Goal: Transaction & Acquisition: Download file/media

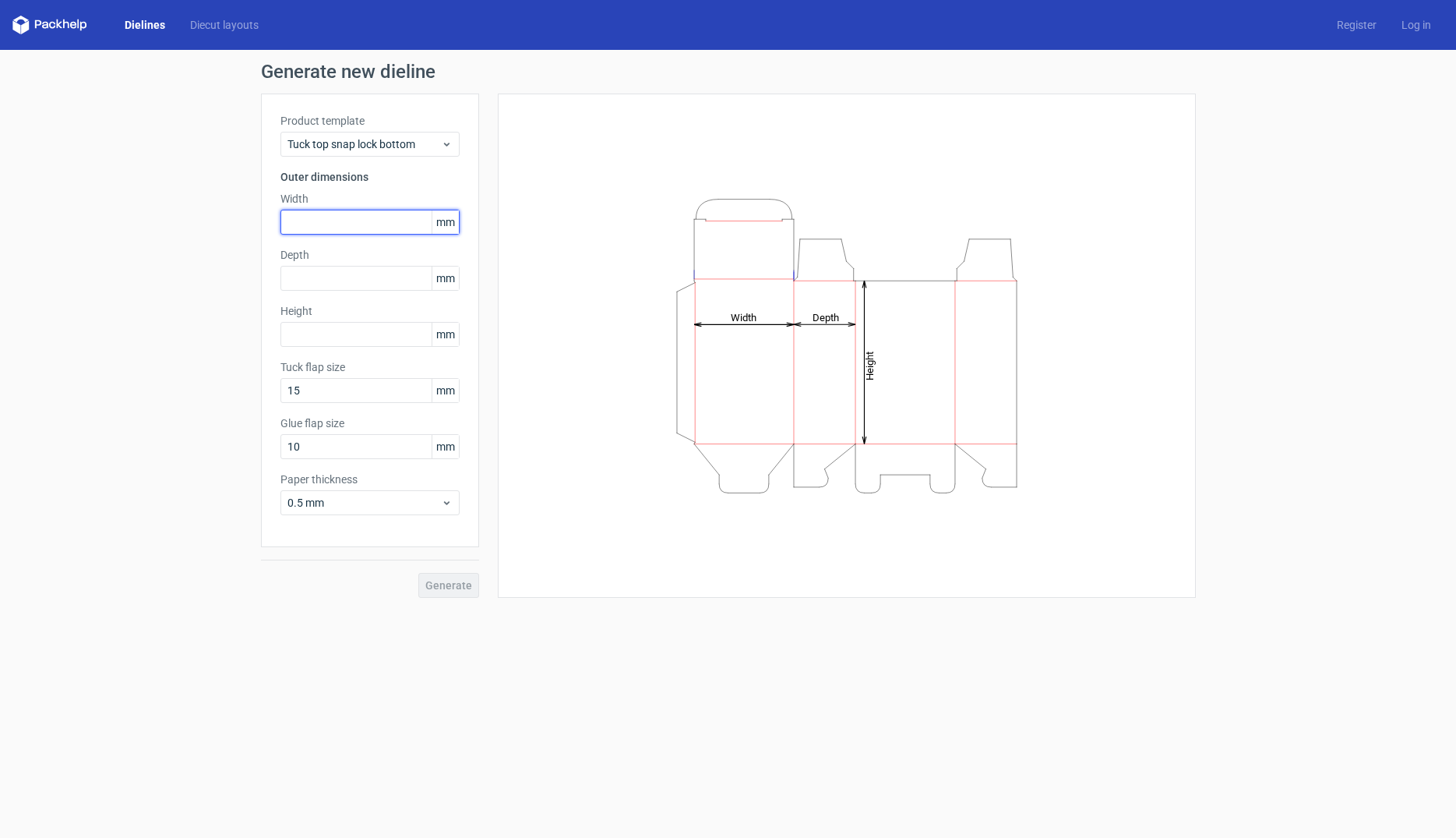
click at [380, 230] on input "text" at bounding box center [369, 222] width 179 height 25
type input "95"
type input "75"
click at [438, 583] on span "Generate" at bounding box center [448, 585] width 46 height 11
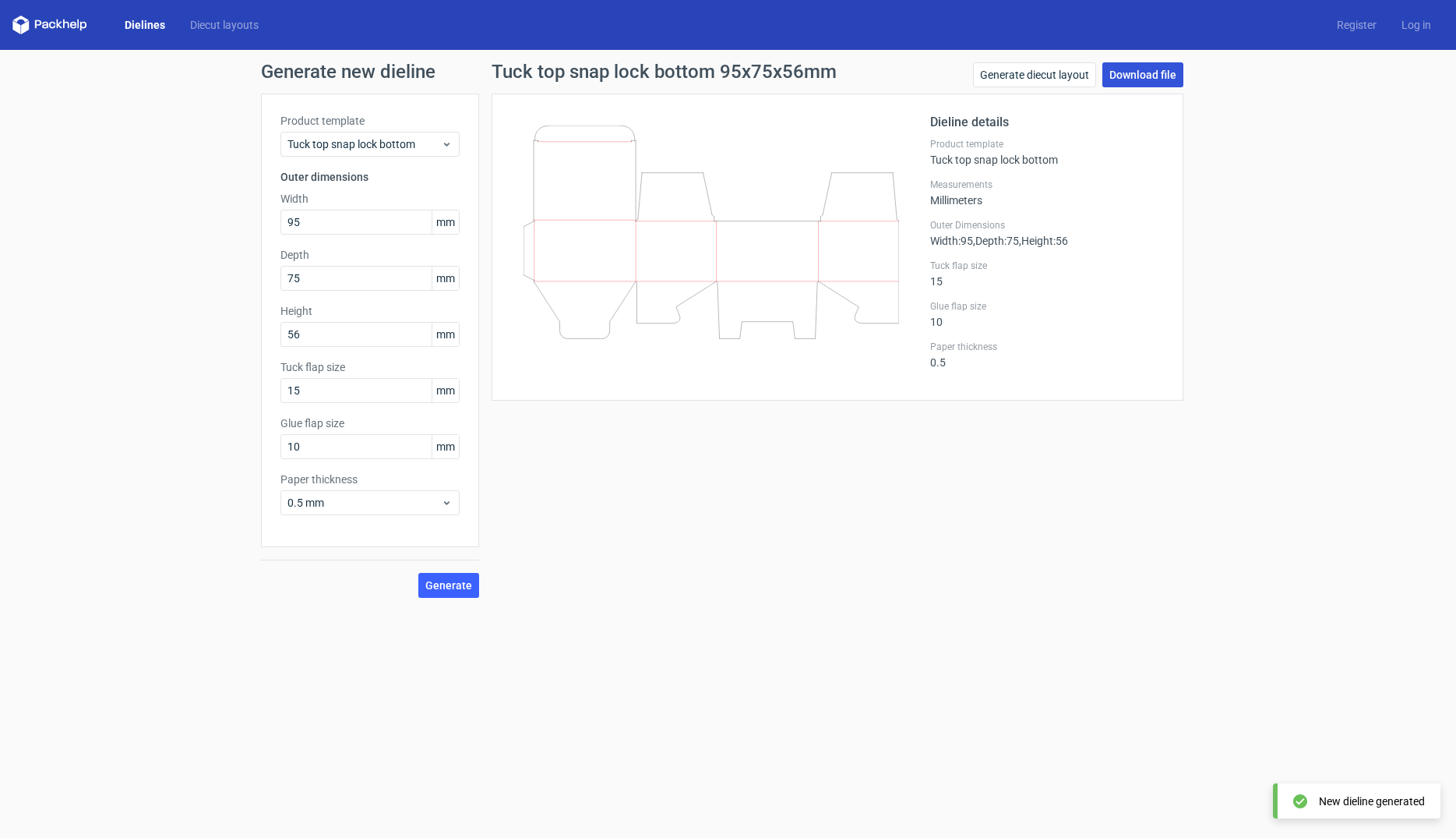
click at [1153, 71] on link "Download file" at bounding box center [1142, 74] width 81 height 25
drag, startPoint x: 395, startPoint y: 339, endPoint x: 251, endPoint y: 338, distance: 144.0
click at [280, 338] on input "56" at bounding box center [369, 333] width 179 height 25
type input "52"
click at [448, 589] on span "Generate" at bounding box center [448, 585] width 46 height 11
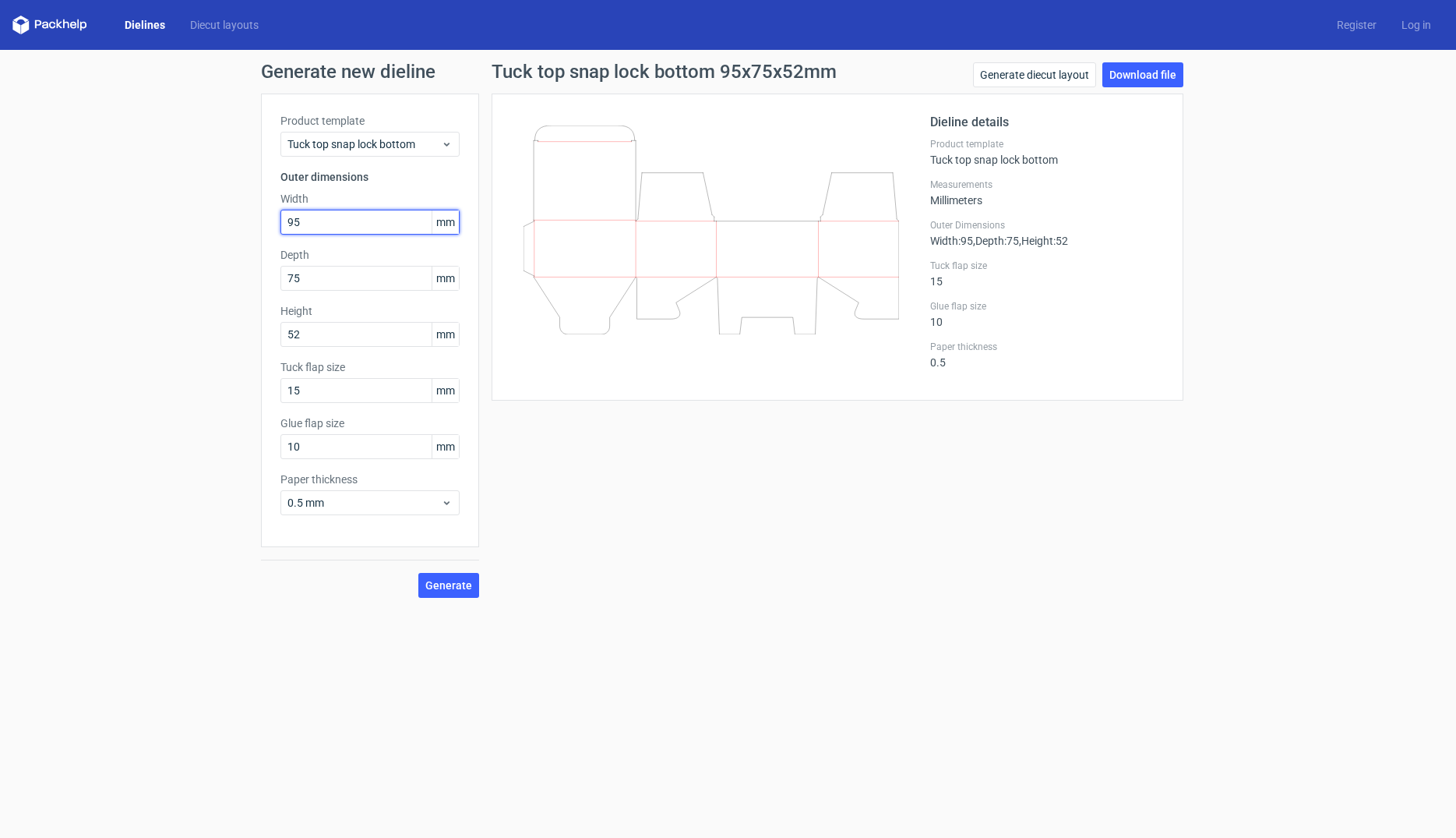
drag, startPoint x: 327, startPoint y: 220, endPoint x: 243, endPoint y: 206, distance: 85.2
click at [280, 210] on input "95" at bounding box center [369, 222] width 179 height 25
click at [456, 583] on span "Generate" at bounding box center [448, 585] width 46 height 11
drag, startPoint x: 324, startPoint y: 222, endPoint x: 57, endPoint y: 192, distance: 268.7
click at [280, 210] on input "94" at bounding box center [369, 222] width 179 height 25
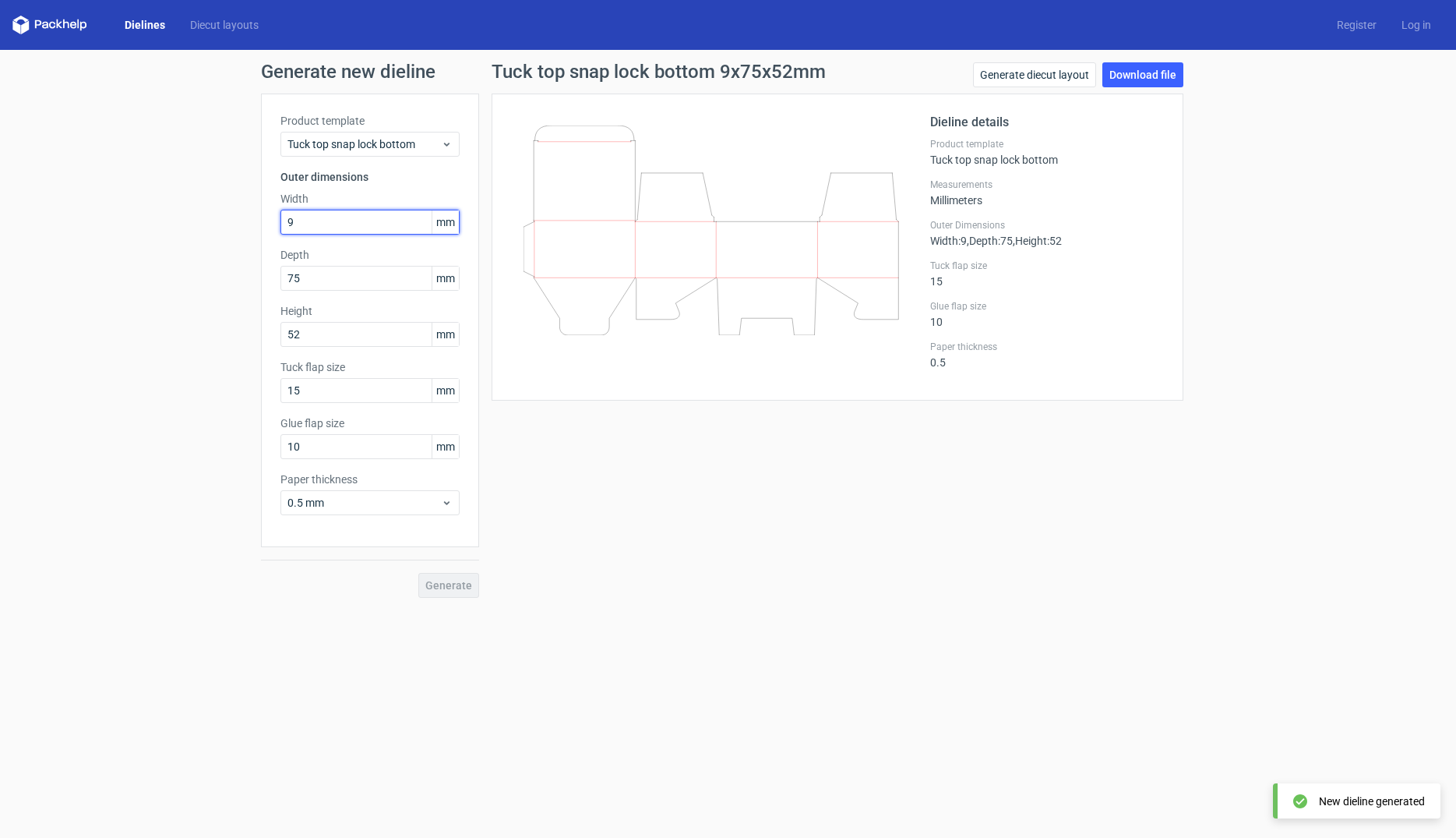
type input "95"
click at [461, 584] on span "Generate" at bounding box center [448, 585] width 46 height 11
click at [1148, 70] on link "Download file" at bounding box center [1142, 74] width 81 height 25
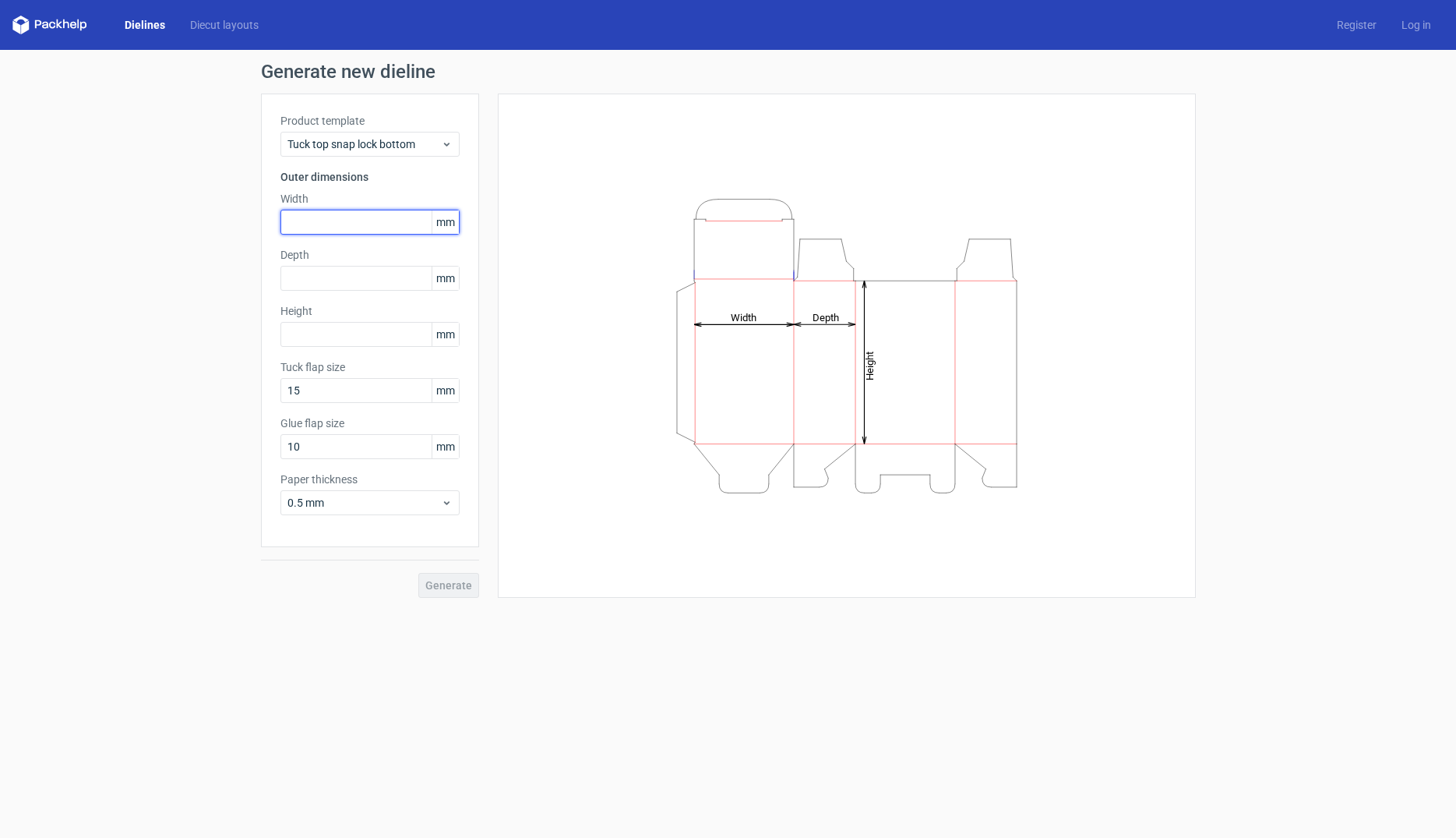
click at [404, 222] on input "text" at bounding box center [369, 222] width 179 height 25
type input "95"
type input "75"
click at [458, 588] on span "Generate" at bounding box center [448, 585] width 46 height 11
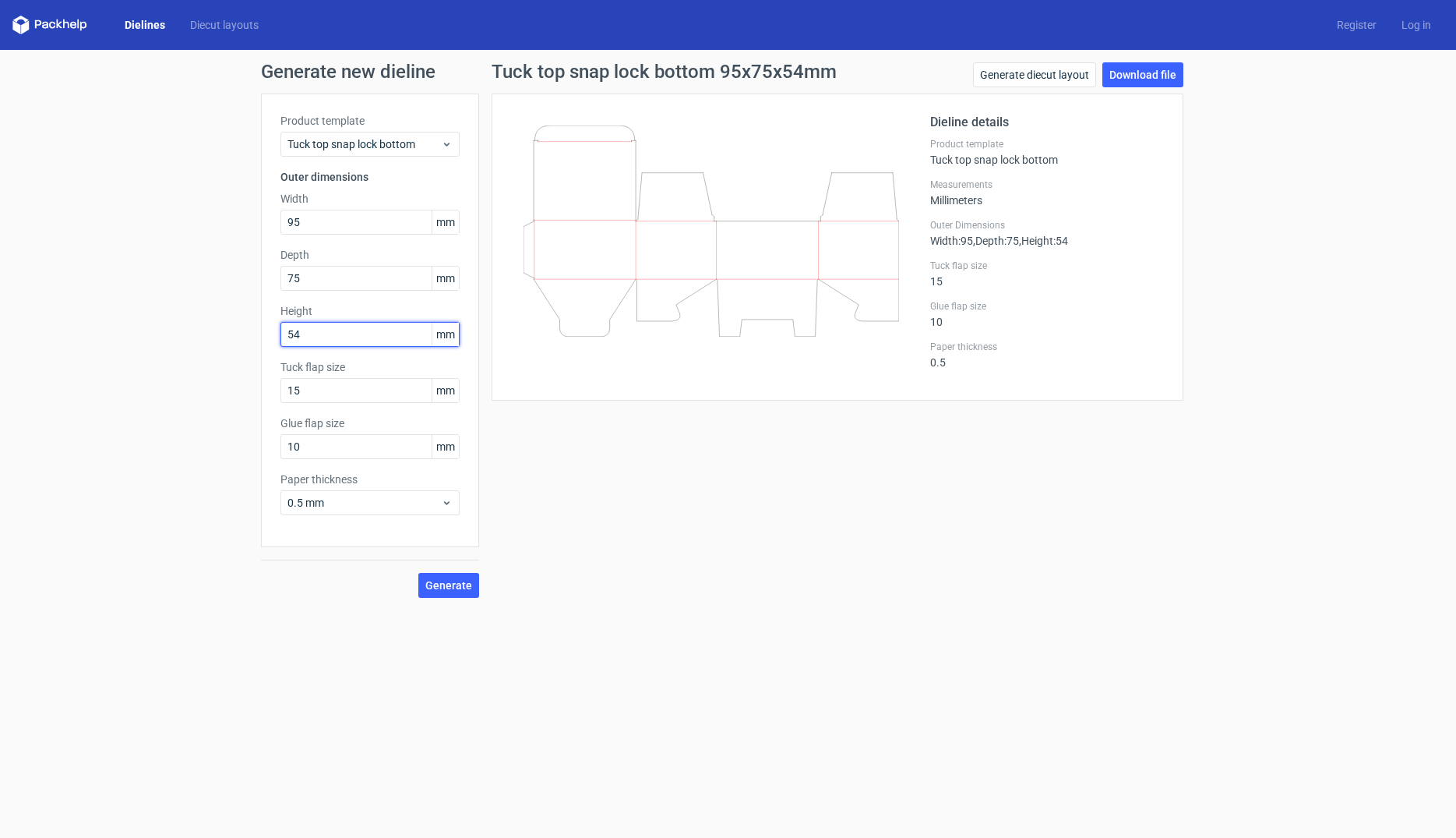
drag, startPoint x: 325, startPoint y: 331, endPoint x: 272, endPoint y: 330, distance: 53.0
click at [280, 330] on input "54" at bounding box center [369, 333] width 179 height 25
drag, startPoint x: 320, startPoint y: 329, endPoint x: 252, endPoint y: 328, distance: 68.0
click at [280, 328] on input "54" at bounding box center [369, 333] width 179 height 25
drag, startPoint x: 303, startPoint y: 333, endPoint x: 11, endPoint y: 307, distance: 293.2
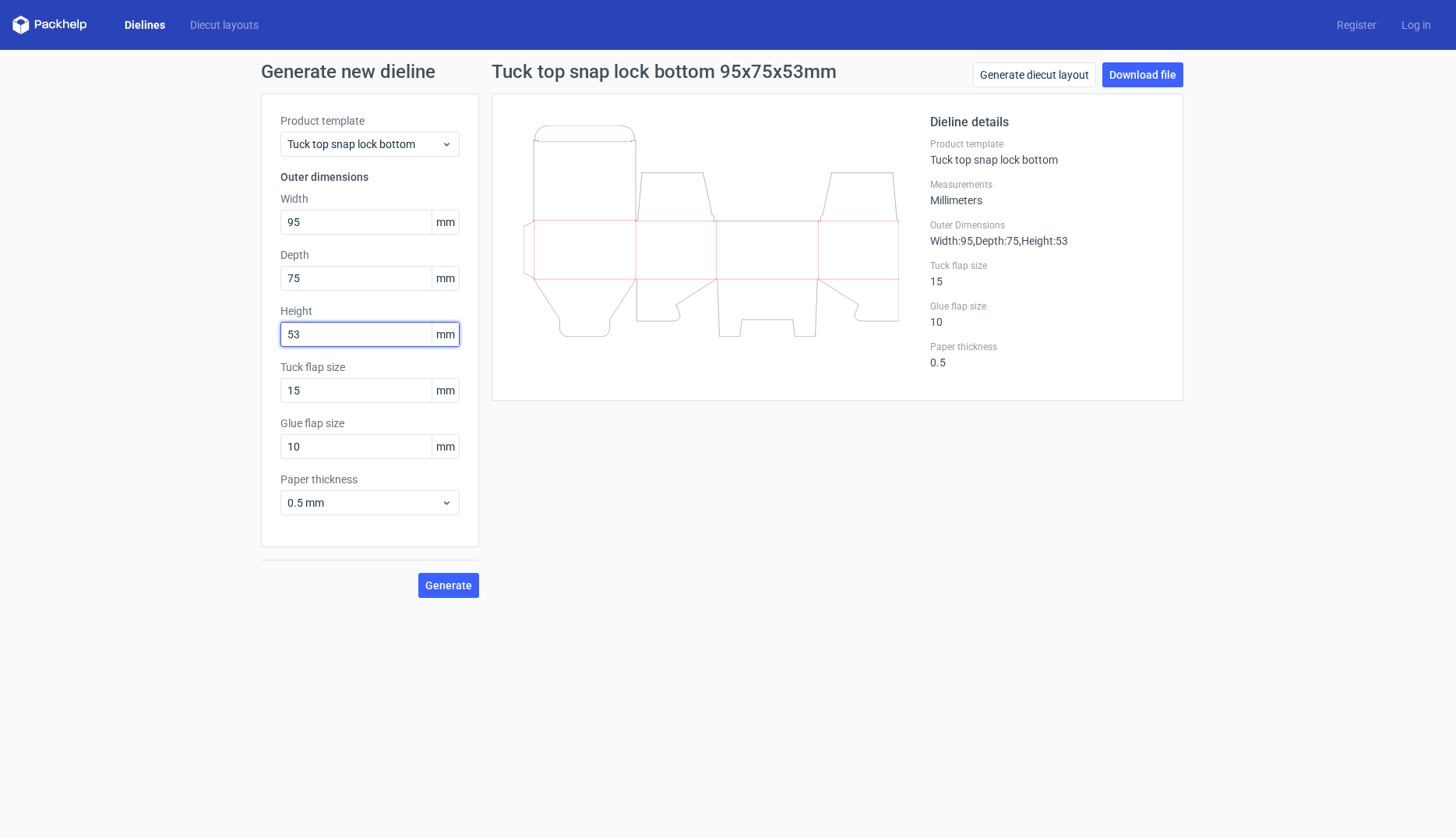
click at [280, 321] on input "53" at bounding box center [369, 333] width 179 height 25
type input "52"
click at [446, 579] on span "Generate" at bounding box center [448, 585] width 46 height 11
click at [437, 589] on span "Generate" at bounding box center [448, 585] width 46 height 11
click at [1139, 73] on link "Download file" at bounding box center [1142, 74] width 81 height 25
